Goal: Navigation & Orientation: Understand site structure

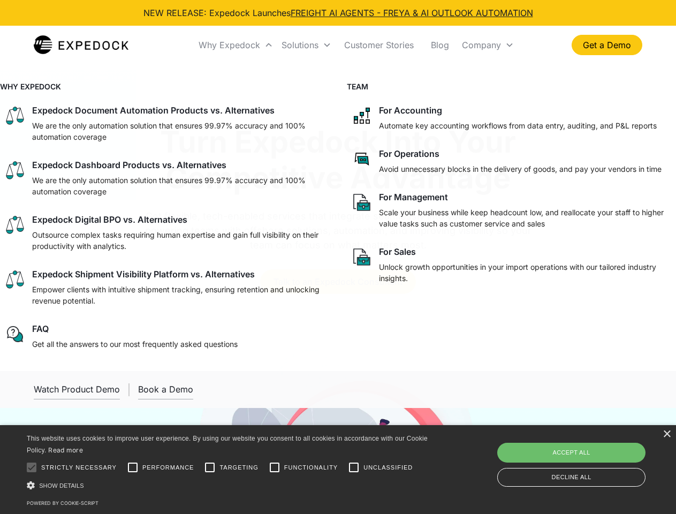
click at [236, 45] on div "Why Expedock" at bounding box center [230, 45] width 62 height 11
click at [306, 45] on div "Solutions" at bounding box center [300, 45] width 37 height 11
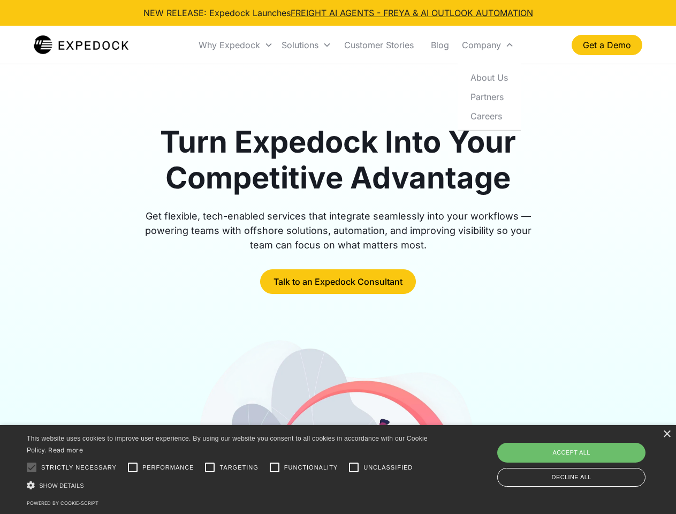
click at [488, 45] on div "Company" at bounding box center [481, 45] width 39 height 11
click at [32, 467] on div at bounding box center [31, 467] width 21 height 21
click at [133, 467] on input "Performance" at bounding box center [132, 467] width 21 height 21
checkbox input "true"
click at [210, 467] on input "Targeting" at bounding box center [209, 467] width 21 height 21
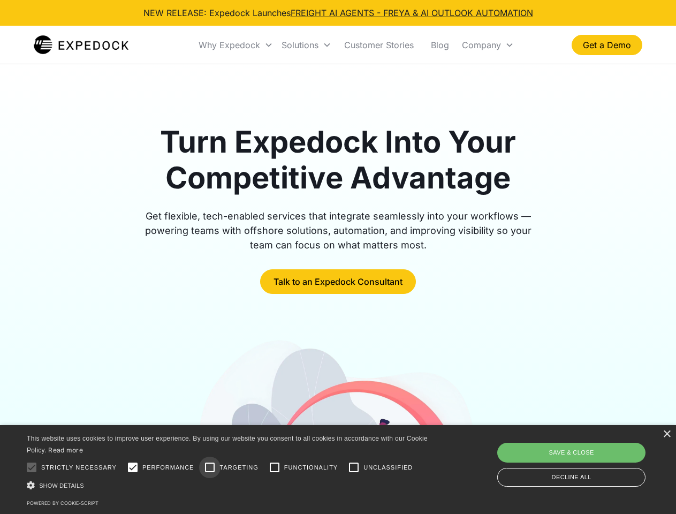
checkbox input "true"
click at [275, 467] on input "Functionality" at bounding box center [274, 467] width 21 height 21
checkbox input "true"
click at [354, 467] on input "Unclassified" at bounding box center [353, 467] width 21 height 21
checkbox input "true"
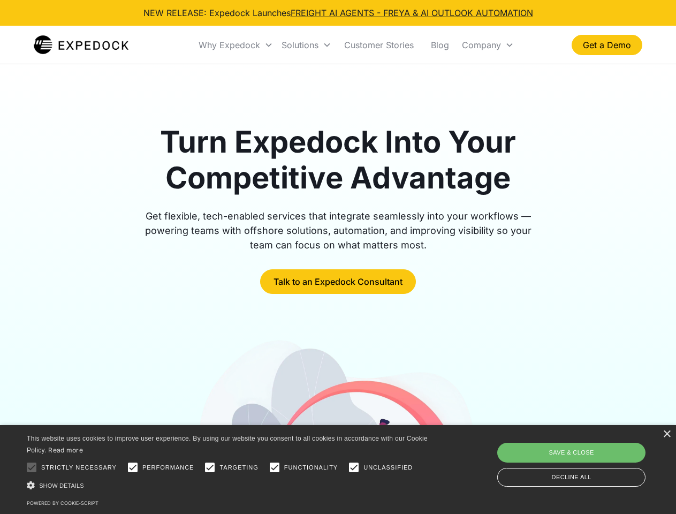
click at [229, 485] on div "Show details Hide details" at bounding box center [229, 485] width 405 height 11
